Goal: Information Seeking & Learning: Find specific fact

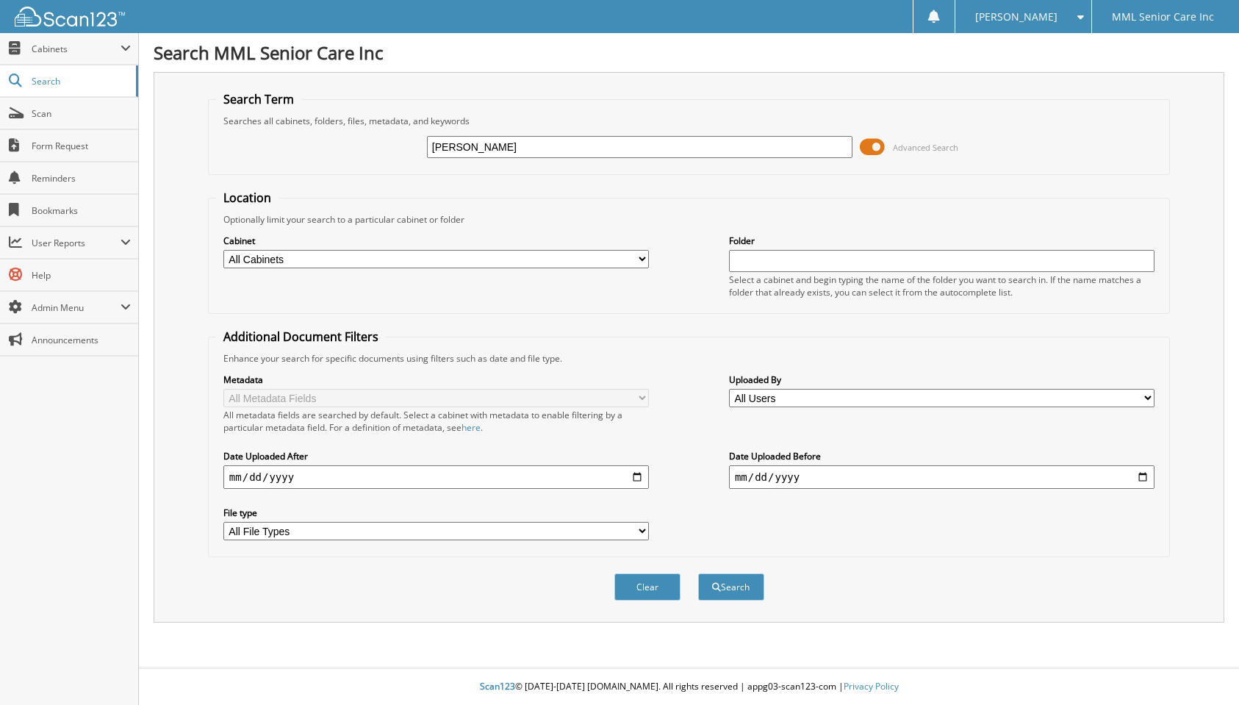
type input "[PERSON_NAME]"
click at [698, 573] on button "Search" at bounding box center [731, 586] width 66 height 27
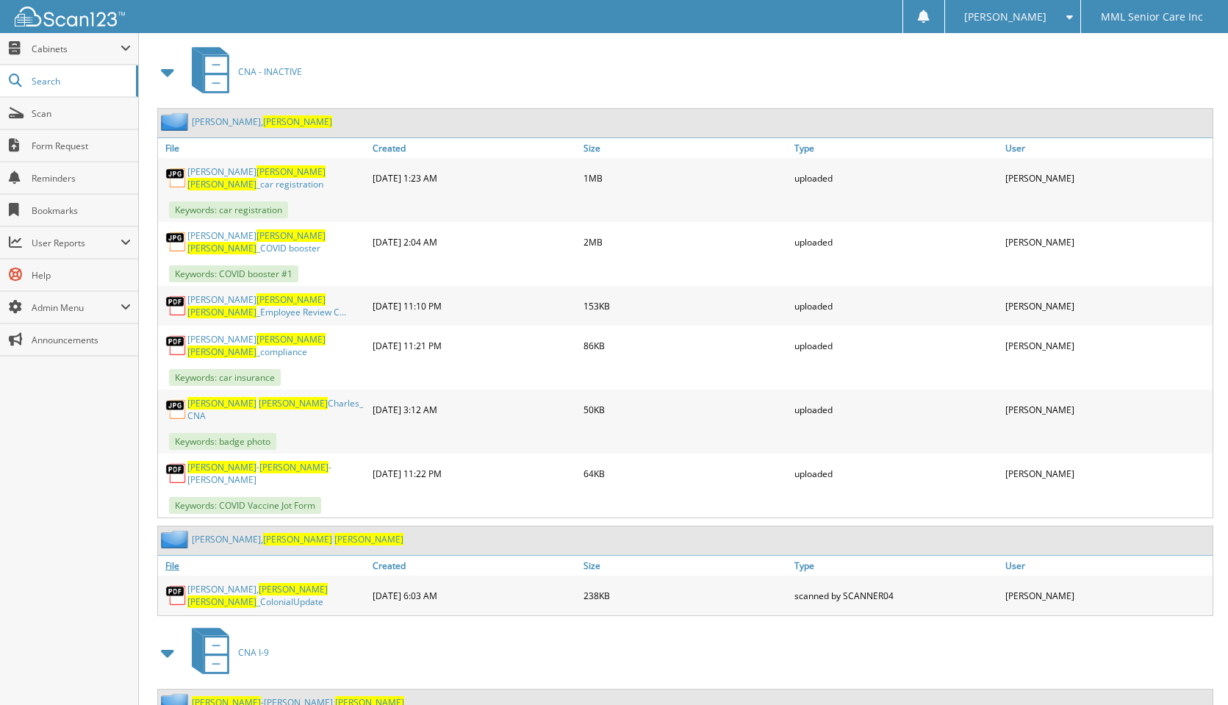
scroll to position [705, 0]
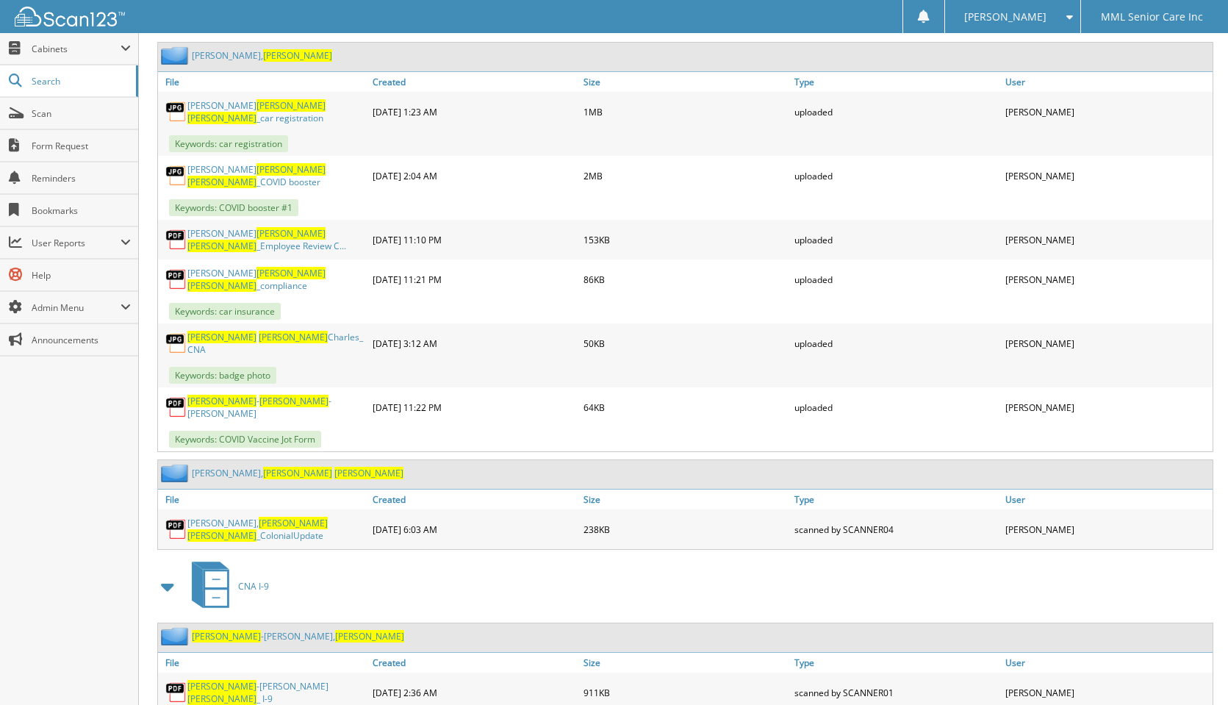
click at [263, 466] on span "[PERSON_NAME]" at bounding box center [297, 472] width 69 height 12
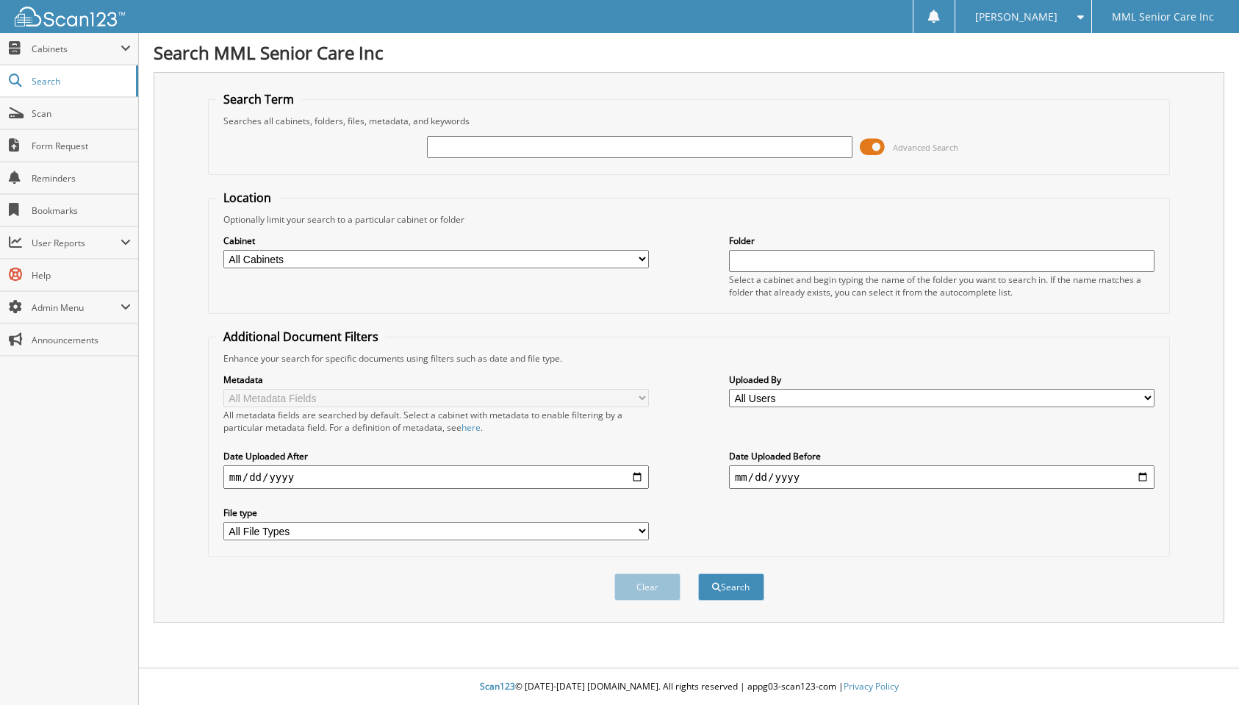
click at [617, 148] on input "text" at bounding box center [639, 147] width 425 height 22
type input "[PERSON_NAME]"
click at [698, 573] on button "Search" at bounding box center [731, 586] width 66 height 27
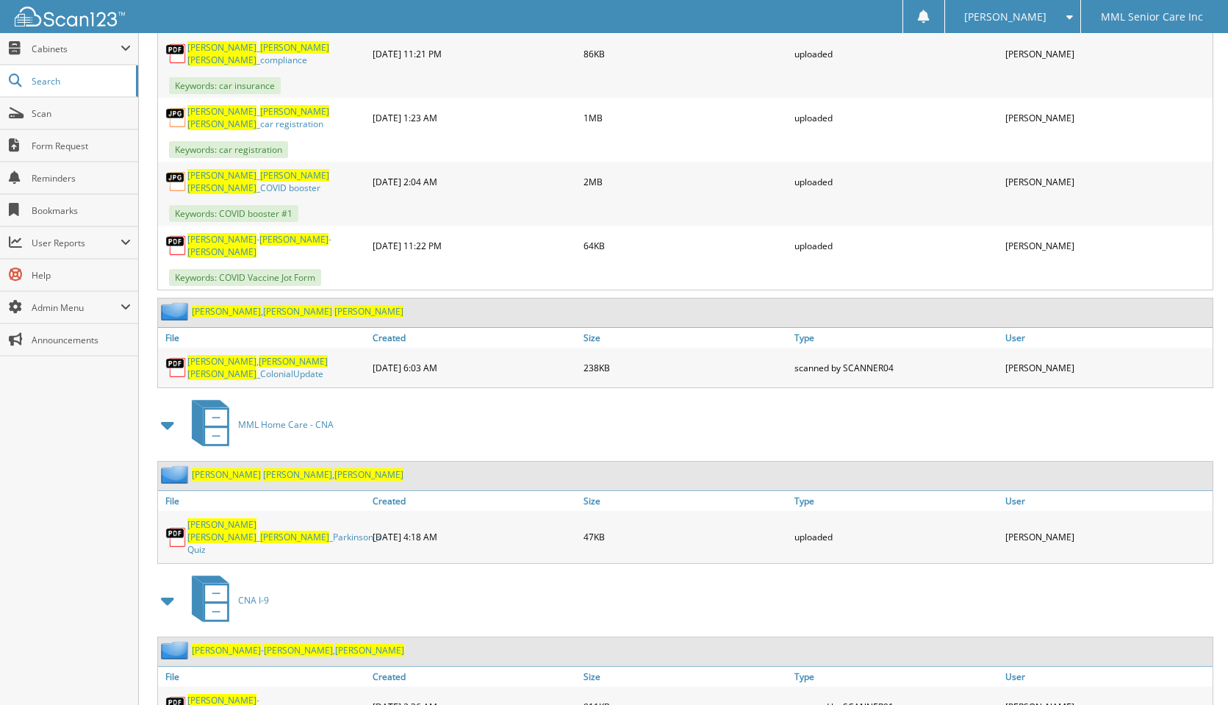
scroll to position [918, 0]
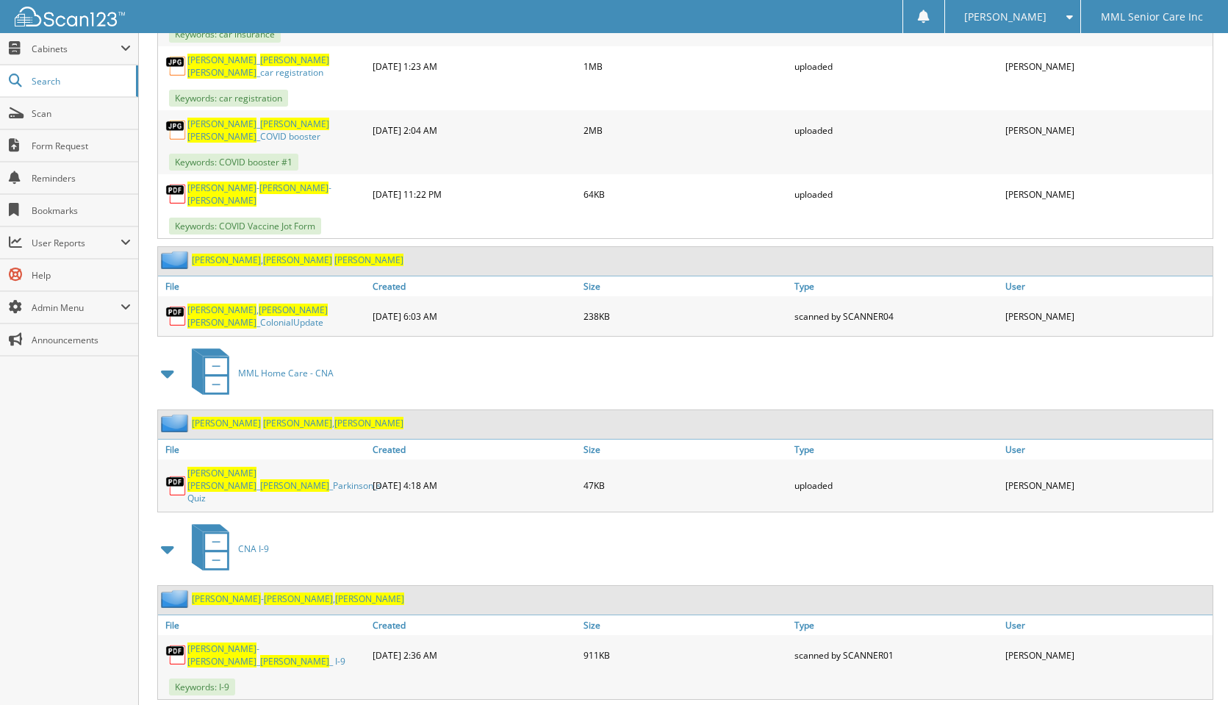
click at [334, 417] on span "[PERSON_NAME]" at bounding box center [368, 423] width 69 height 12
